Goal: Find specific page/section

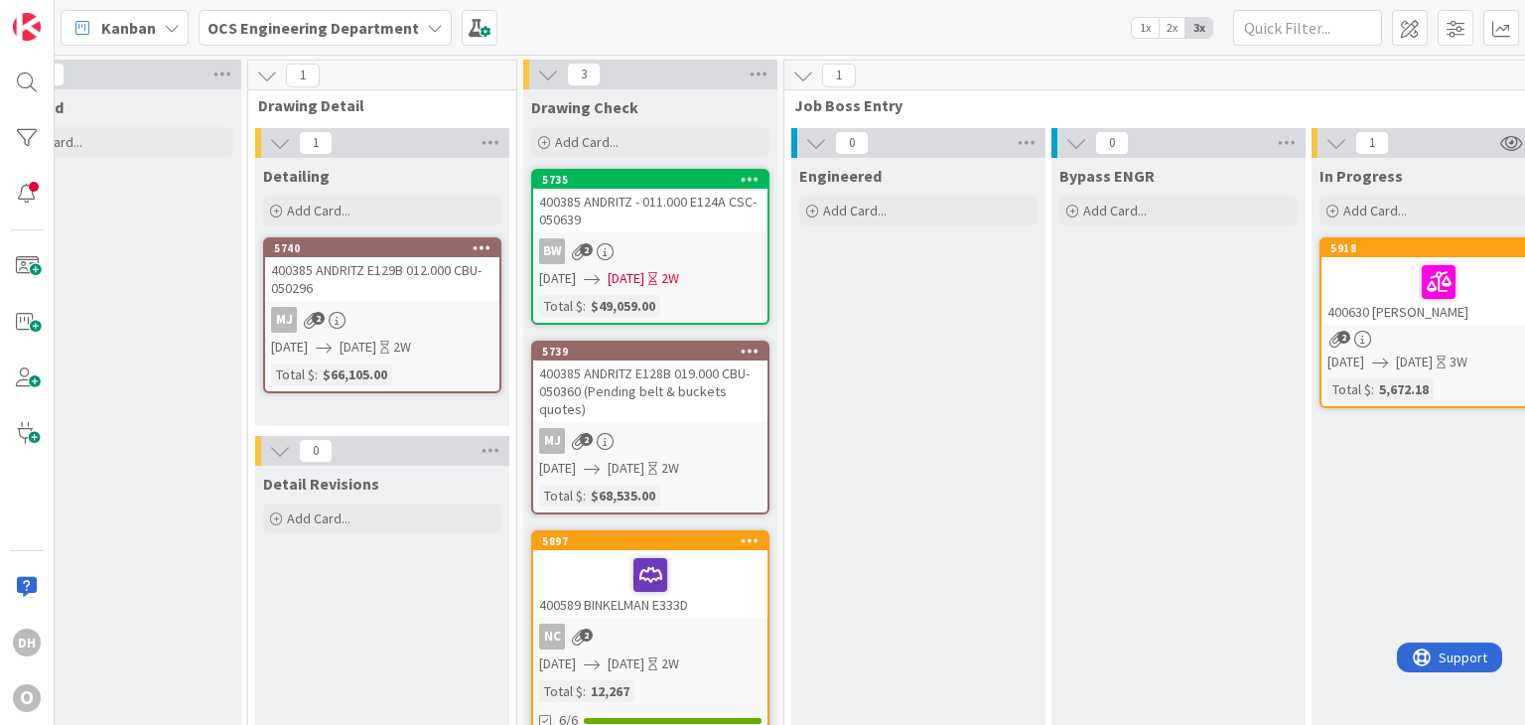
scroll to position [0, 1669]
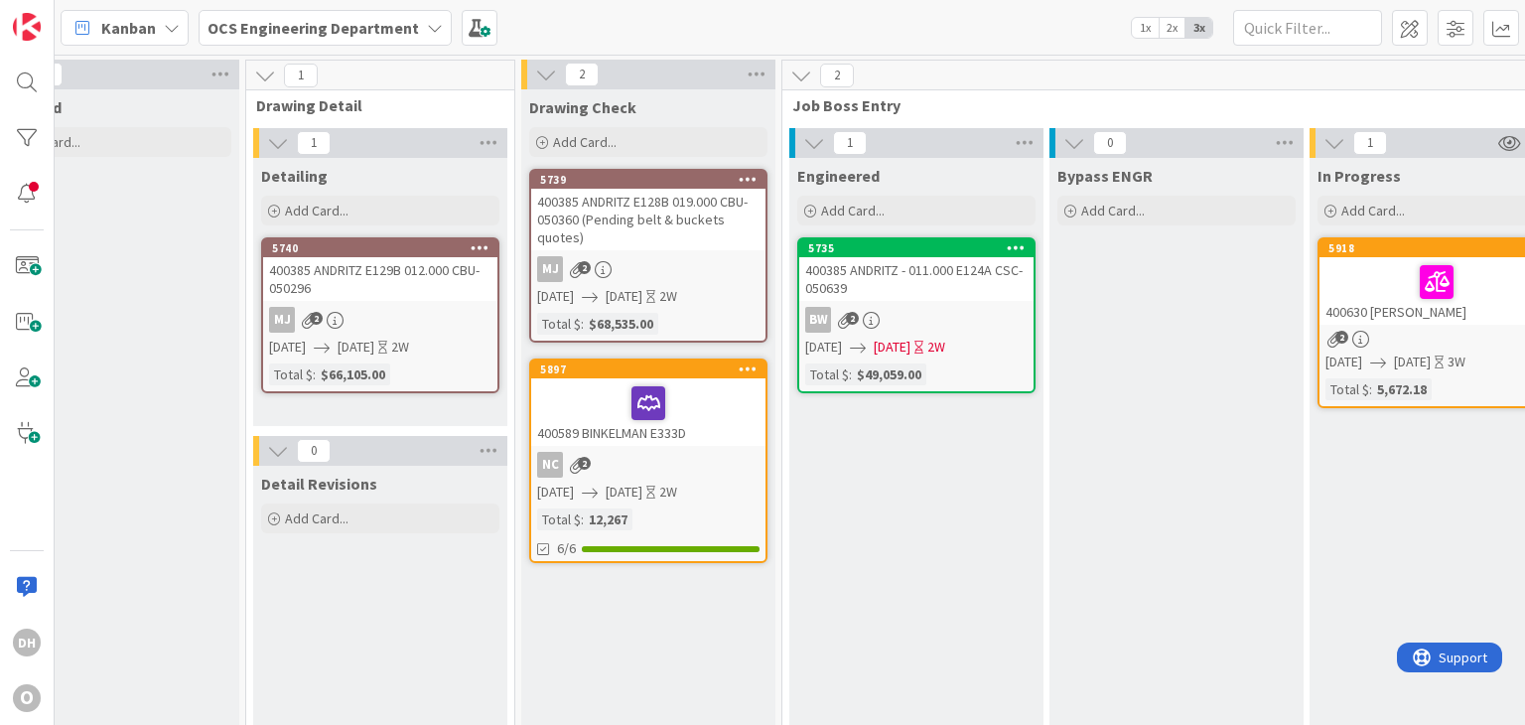
click at [688, 446] on link "5897 400589 BINKELMAN E333D NC 2 [DATE] [DATE] 2W Total $ : 12,267 6/6" at bounding box center [648, 460] width 238 height 205
click at [735, 382] on div at bounding box center [648, 403] width 222 height 42
click at [701, 424] on div "400589 BINKELMAN E333D" at bounding box center [648, 412] width 234 height 68
click at [548, 379] on div "400589 BINKELMAN E333D" at bounding box center [648, 412] width 234 height 68
click at [689, 426] on div "400589 BINKELMAN E333D" at bounding box center [648, 412] width 234 height 68
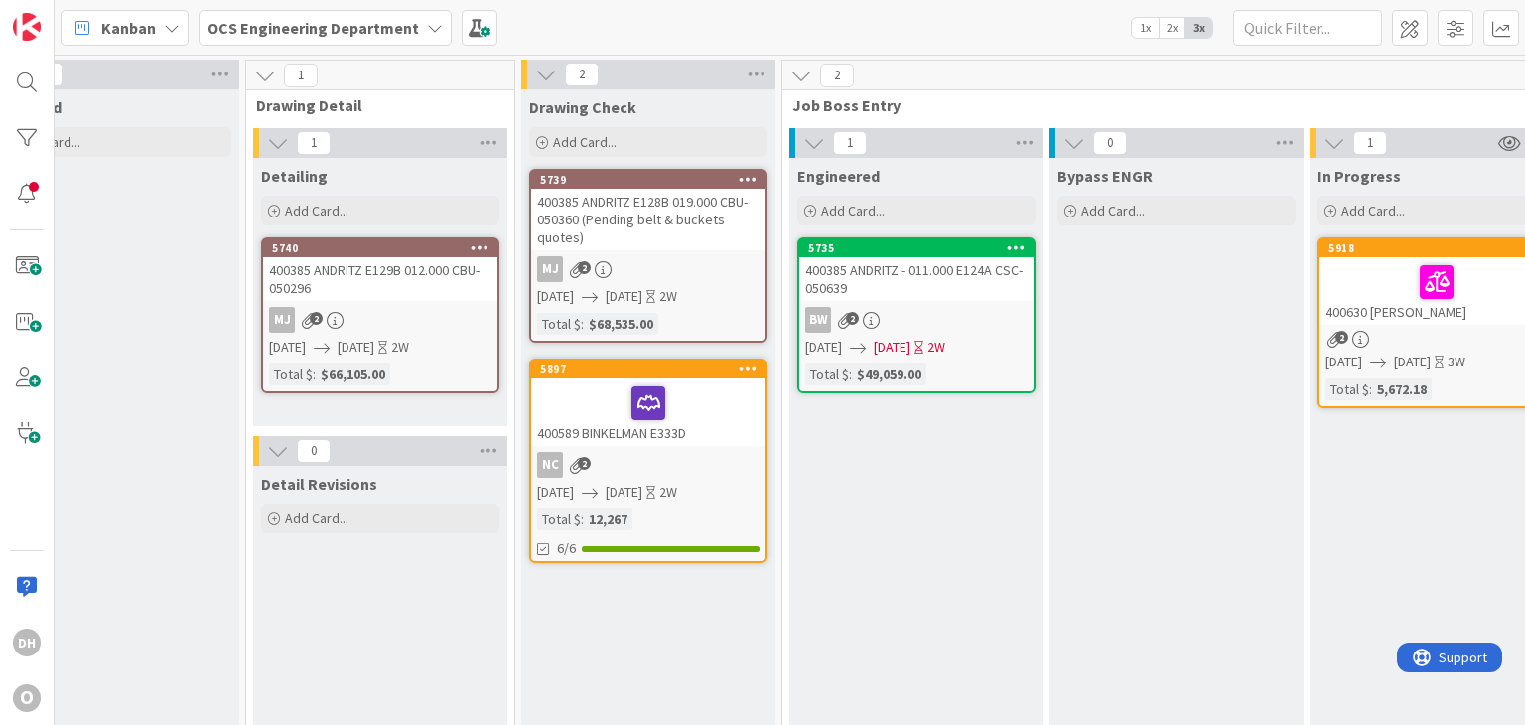
click at [691, 452] on div "NC 2" at bounding box center [648, 465] width 234 height 26
click at [672, 454] on div "NC 2" at bounding box center [648, 465] width 234 height 26
click at [711, 435] on div "400589 BINKELMAN E333D" at bounding box center [648, 412] width 234 height 68
click at [571, 428] on div "400589 BINKELMAN E333D" at bounding box center [648, 412] width 234 height 68
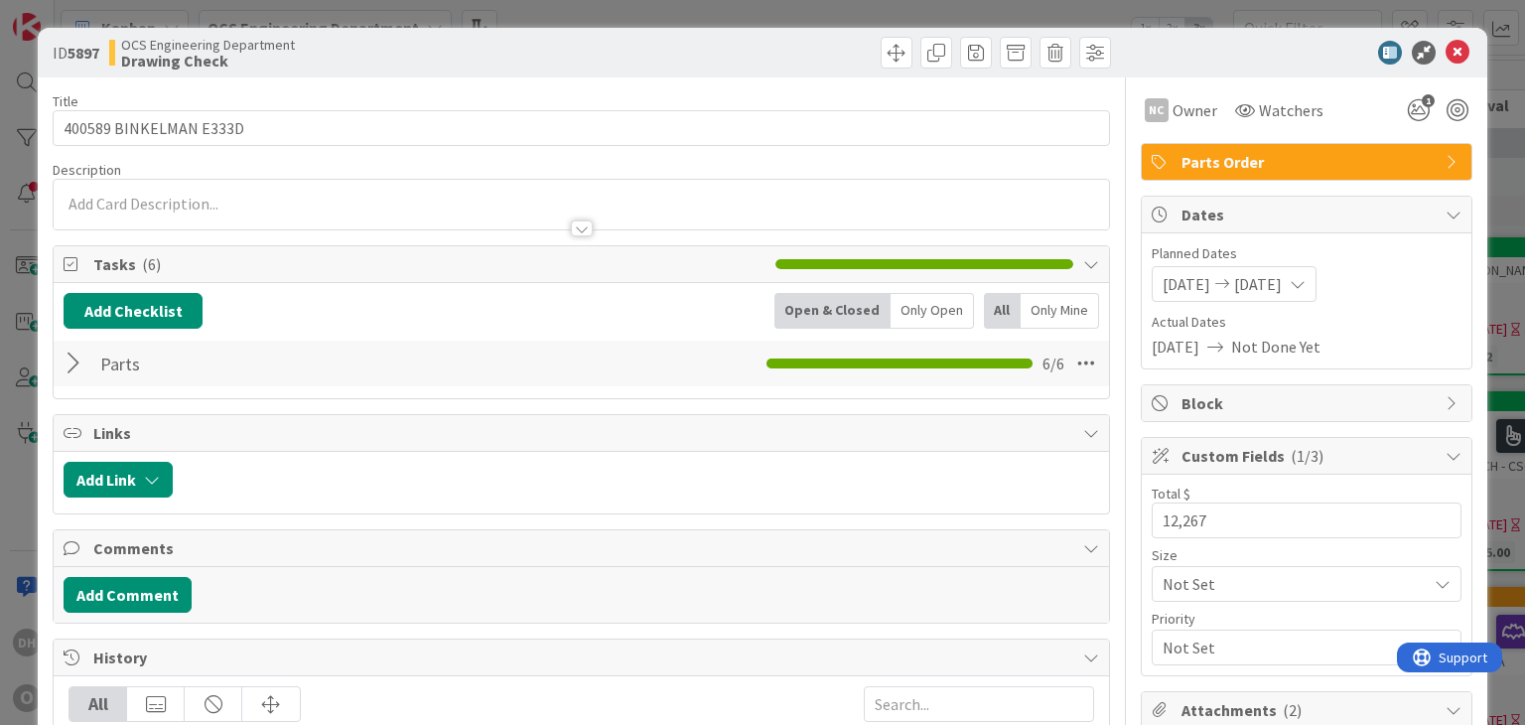
click at [64, 369] on div at bounding box center [77, 364] width 26 height 36
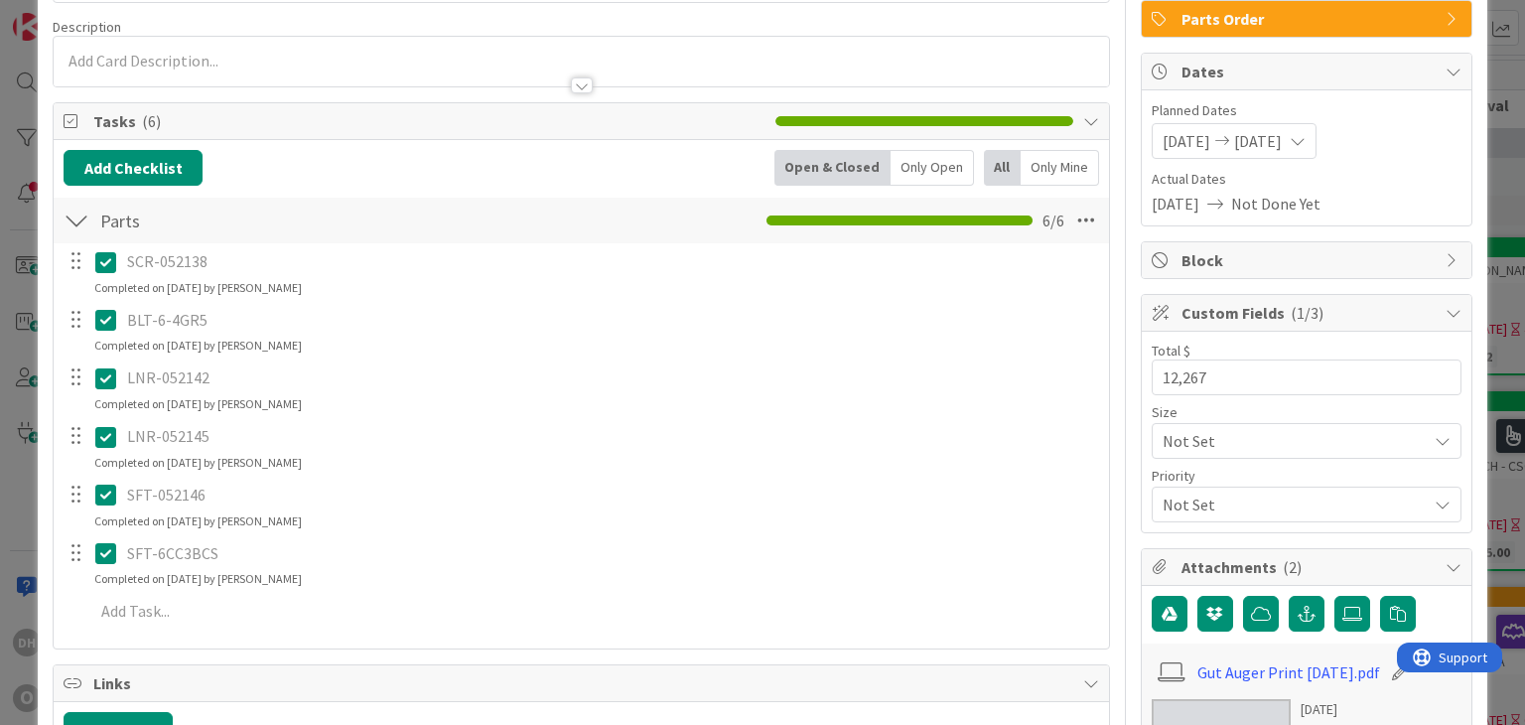
scroll to position [199, 0]
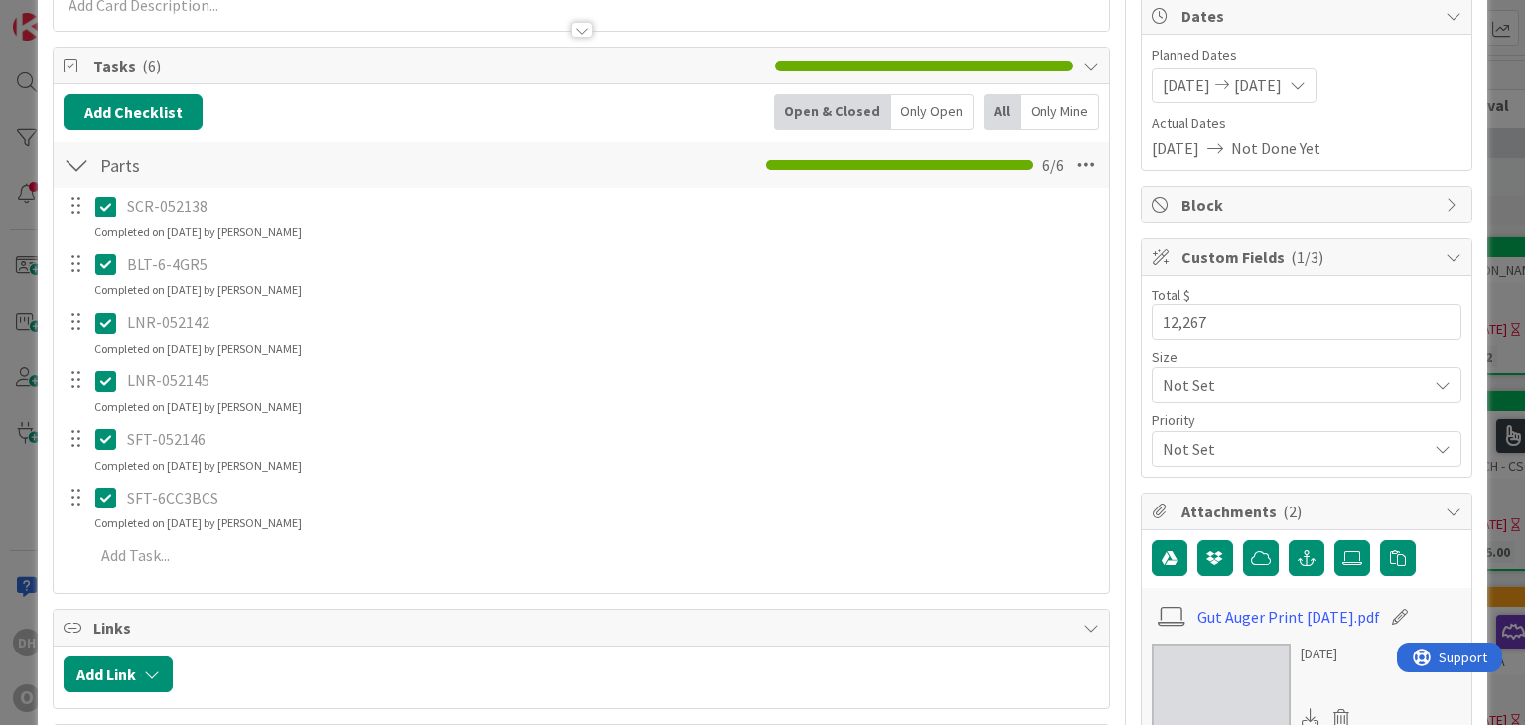
click at [592, 213] on p "SCR-052138" at bounding box center [611, 206] width 968 height 23
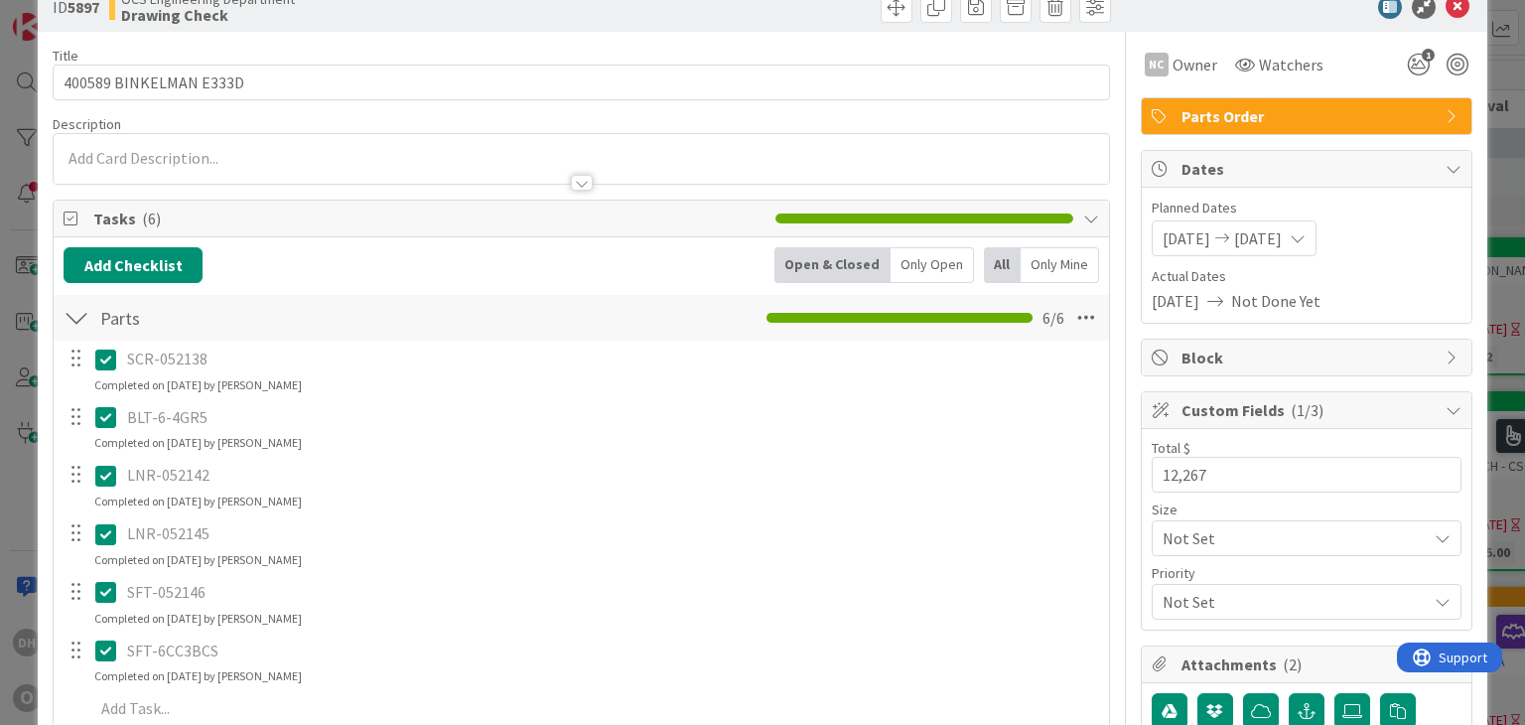
scroll to position [0, 0]
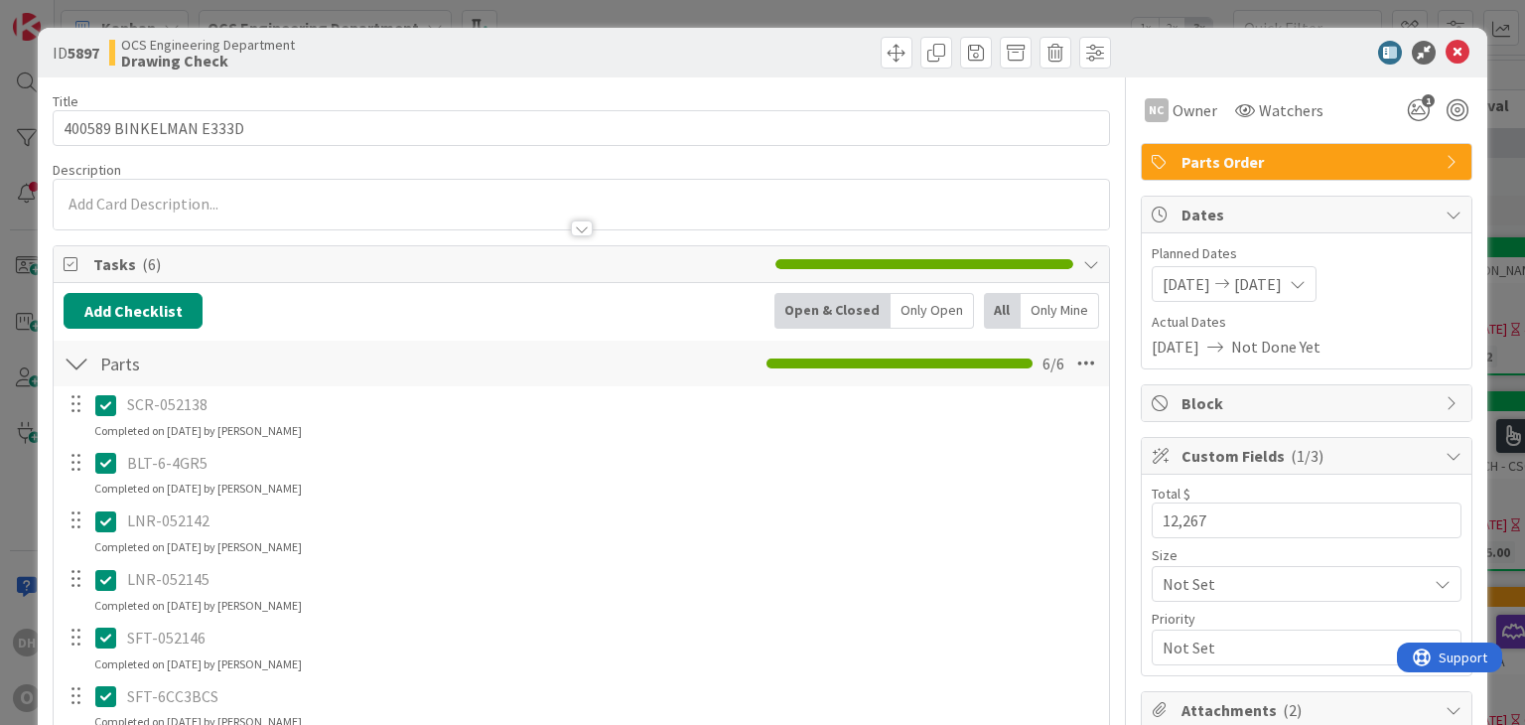
click at [1449, 56] on icon at bounding box center [1458, 53] width 24 height 24
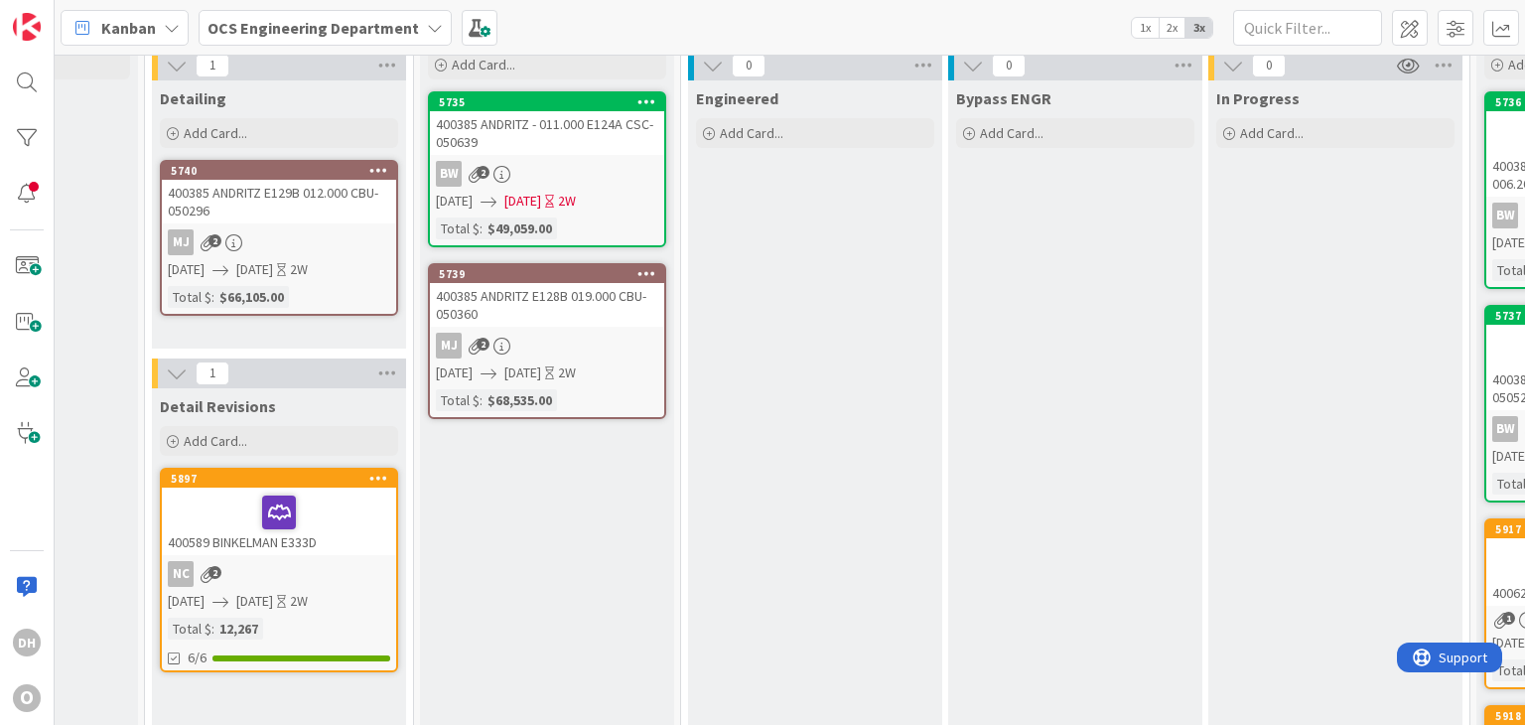
scroll to position [0, 1771]
